Goal: Task Accomplishment & Management: Complete application form

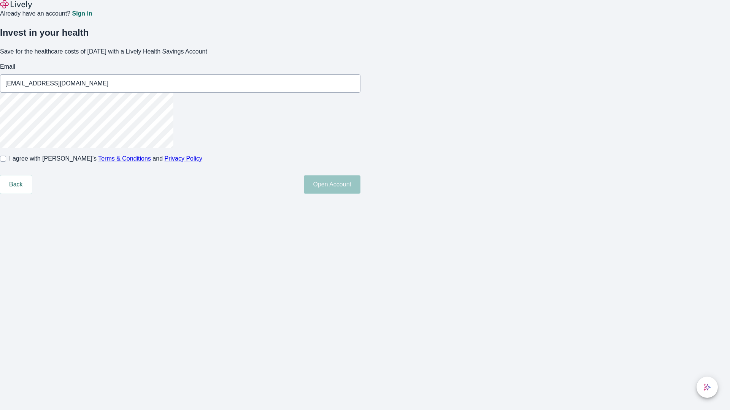
click at [6, 162] on input "I agree with Lively’s Terms & Conditions and Privacy Policy" at bounding box center [3, 159] width 6 height 6
checkbox input "true"
click at [360, 194] on button "Open Account" at bounding box center [332, 185] width 57 height 18
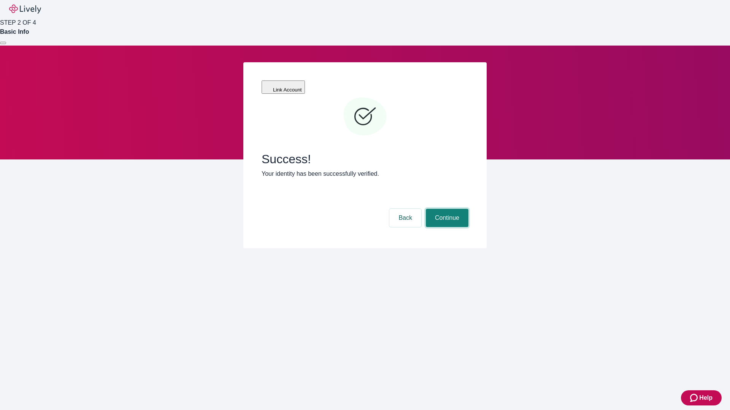
click at [446, 209] on button "Continue" at bounding box center [447, 218] width 43 height 18
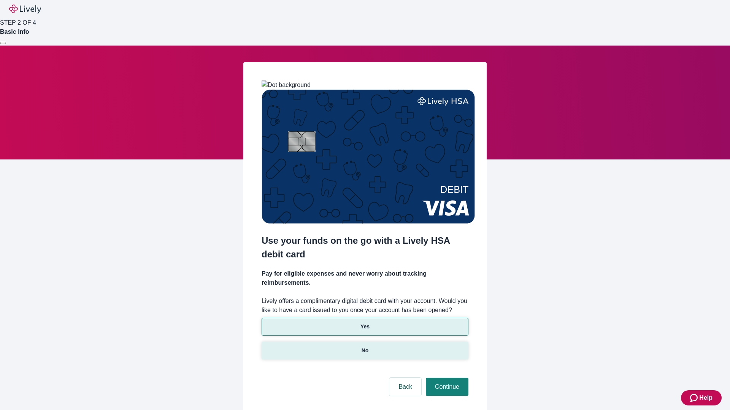
click at [364, 347] on p "No" at bounding box center [364, 351] width 7 height 8
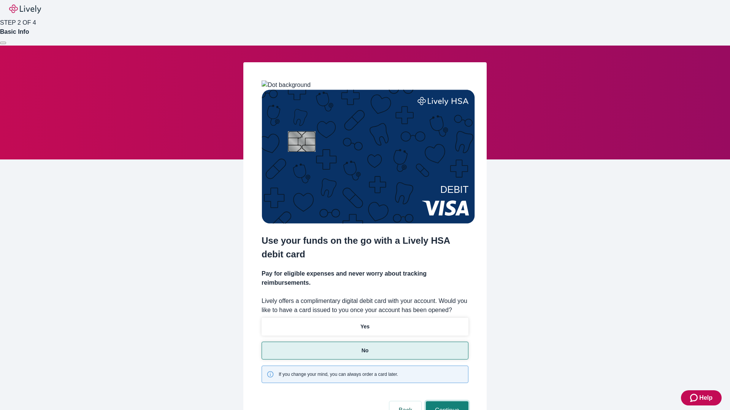
click at [446, 402] on button "Continue" at bounding box center [447, 411] width 43 height 18
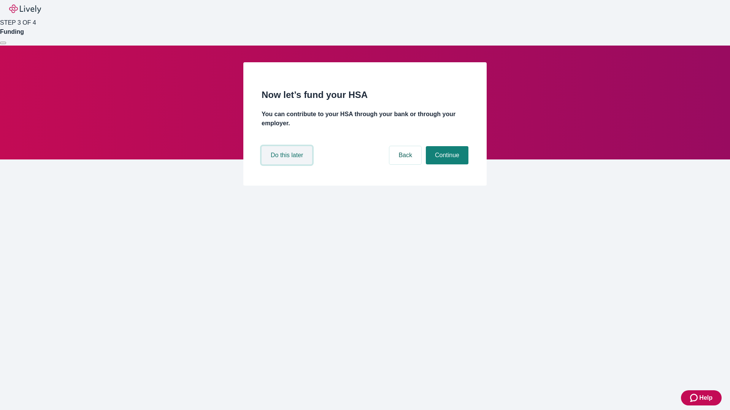
click at [288, 165] on button "Do this later" at bounding box center [286, 155] width 51 height 18
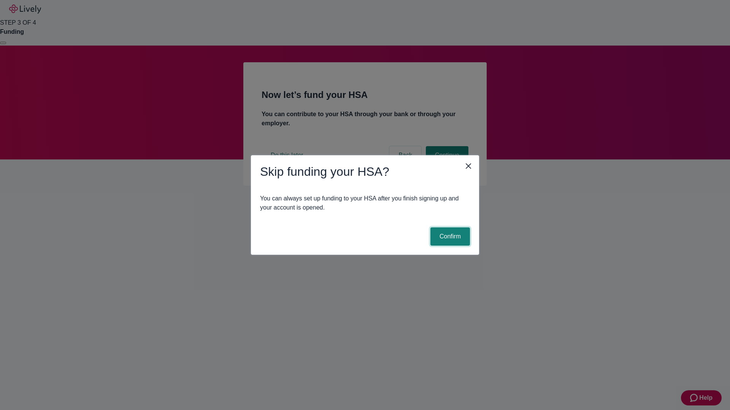
click at [449, 237] on button "Confirm" at bounding box center [450, 237] width 40 height 18
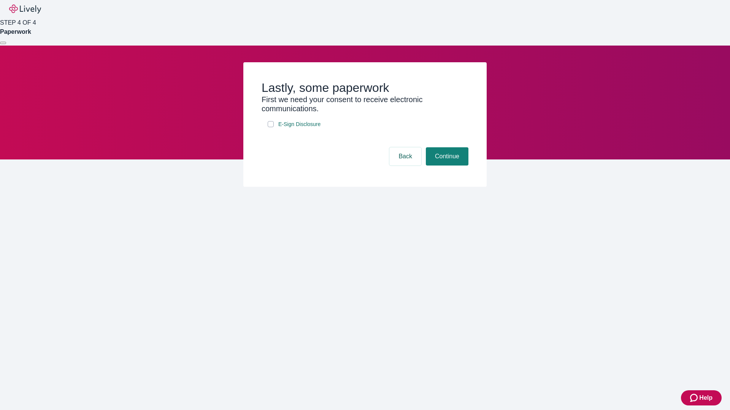
click at [271, 127] on input "E-Sign Disclosure" at bounding box center [271, 124] width 6 height 6
checkbox input "true"
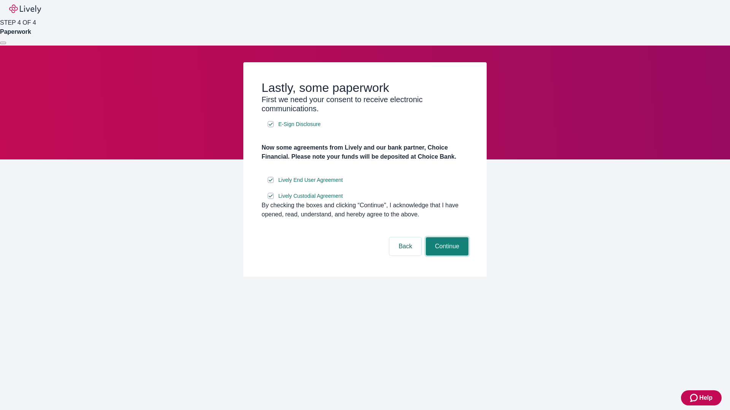
click at [446, 256] on button "Continue" at bounding box center [447, 246] width 43 height 18
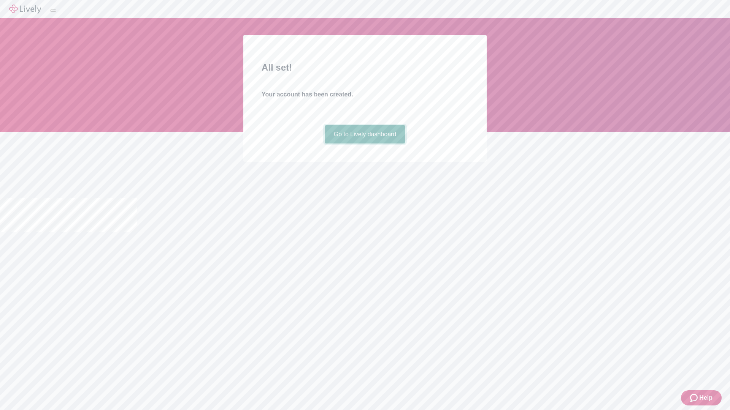
click at [364, 144] on link "Go to Lively dashboard" at bounding box center [365, 134] width 81 height 18
